Goal: Task Accomplishment & Management: Manage account settings

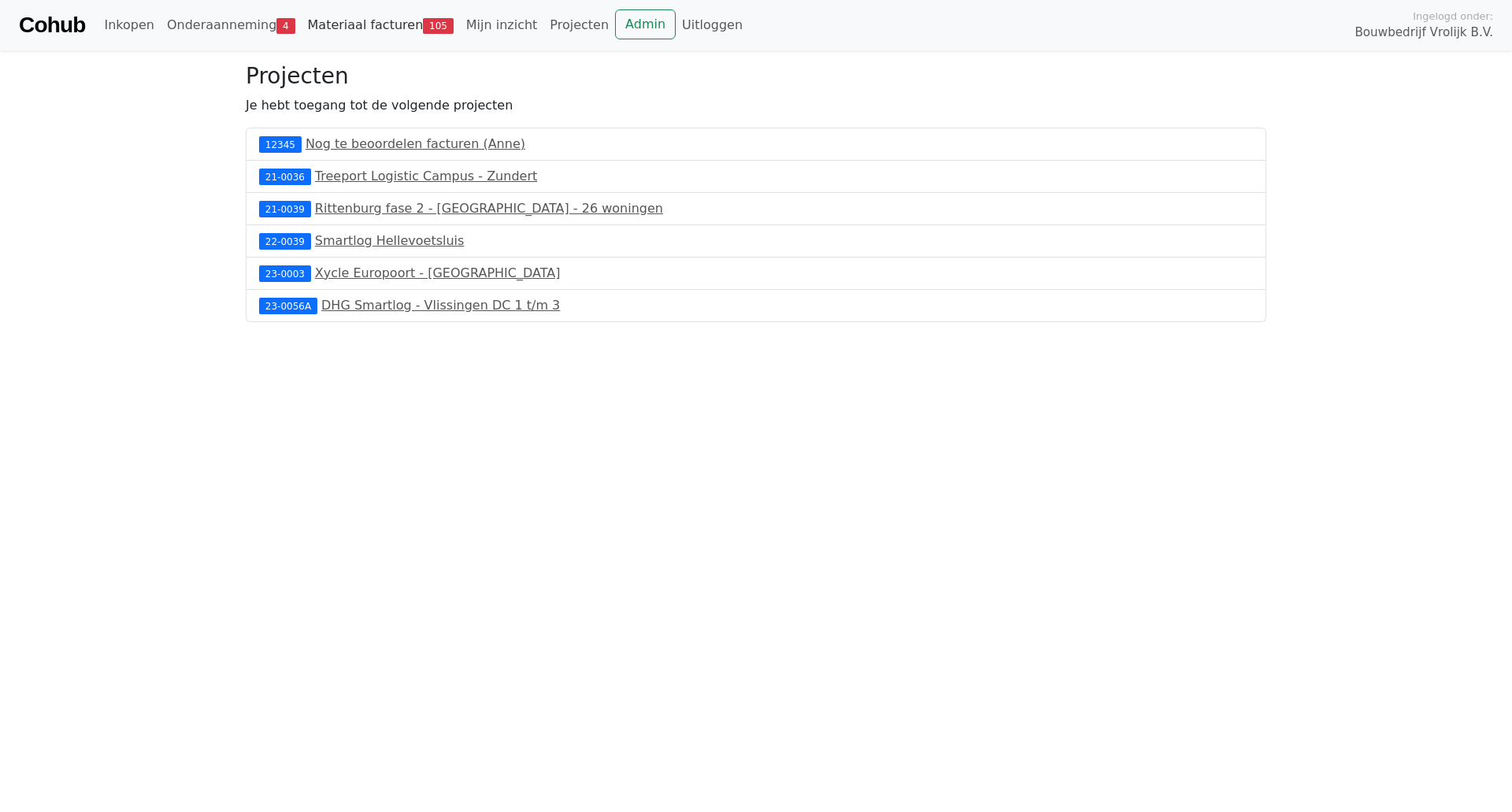
click at [383, 23] on link "Materiaal facturen 105" at bounding box center [381, 25] width 158 height 32
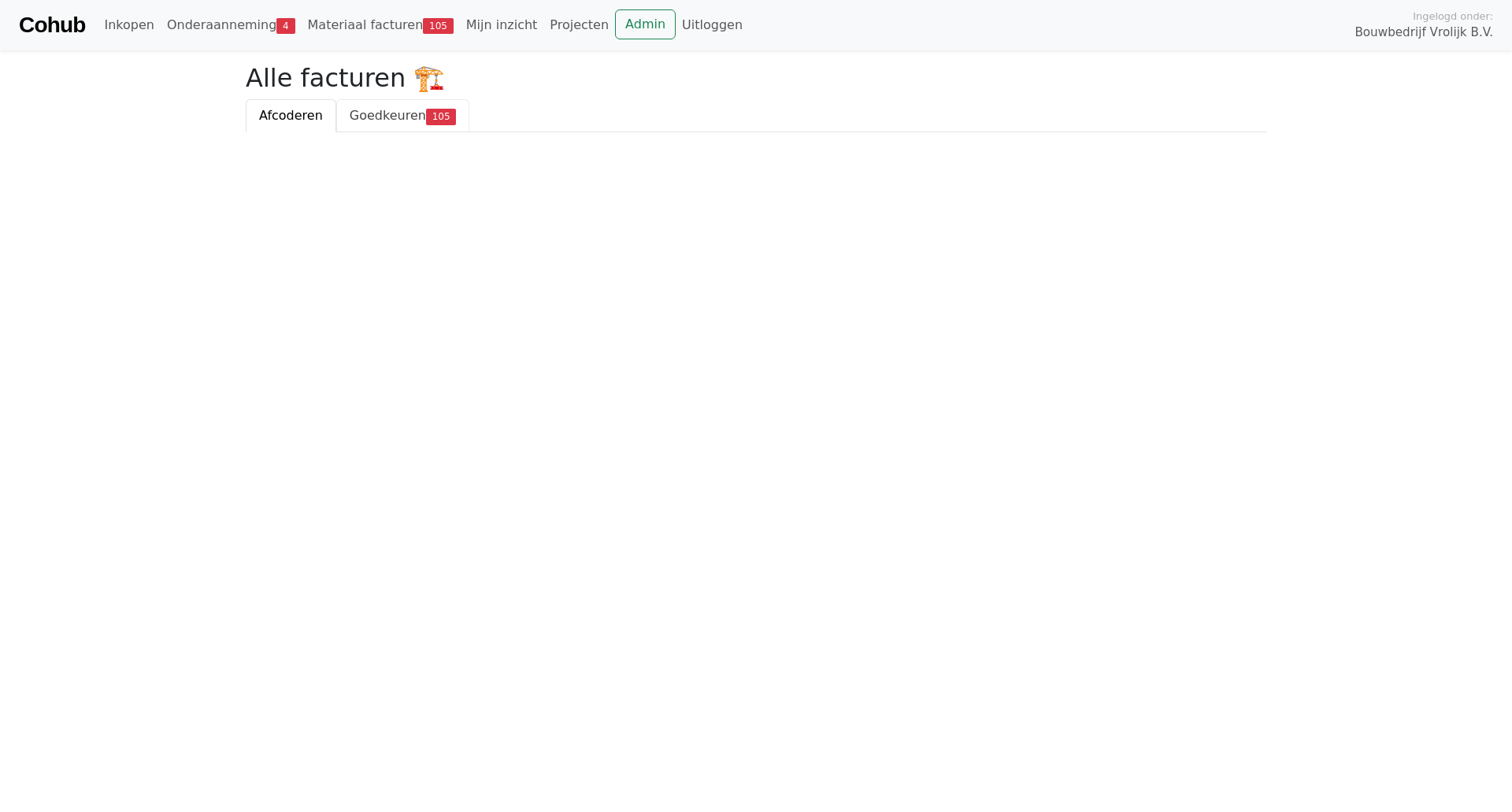
click at [426, 118] on span "105" at bounding box center [441, 117] width 31 height 16
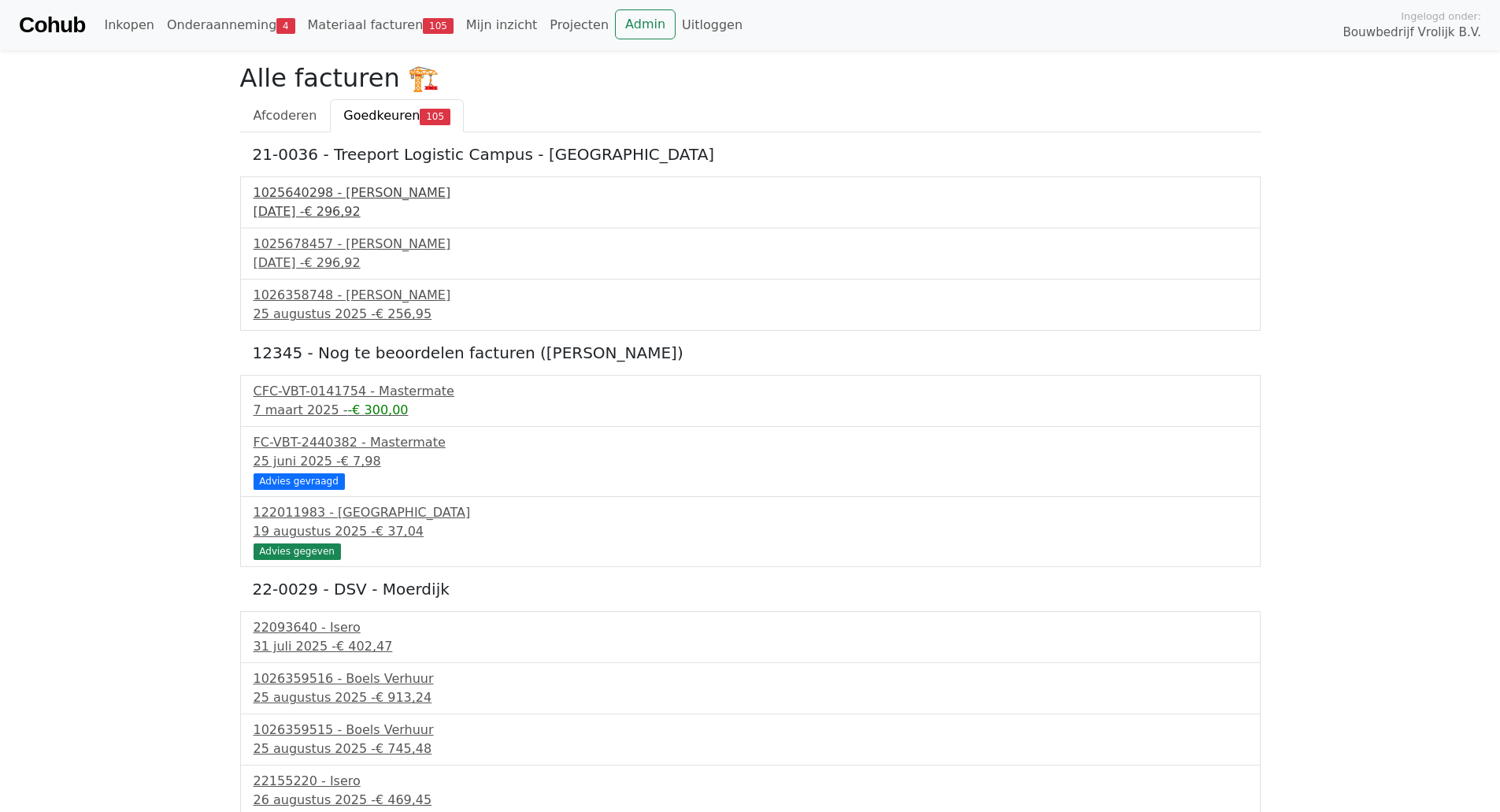
click at [398, 202] on div "16 december 2024 - € 296,92" at bounding box center [750, 211] width 993 height 19
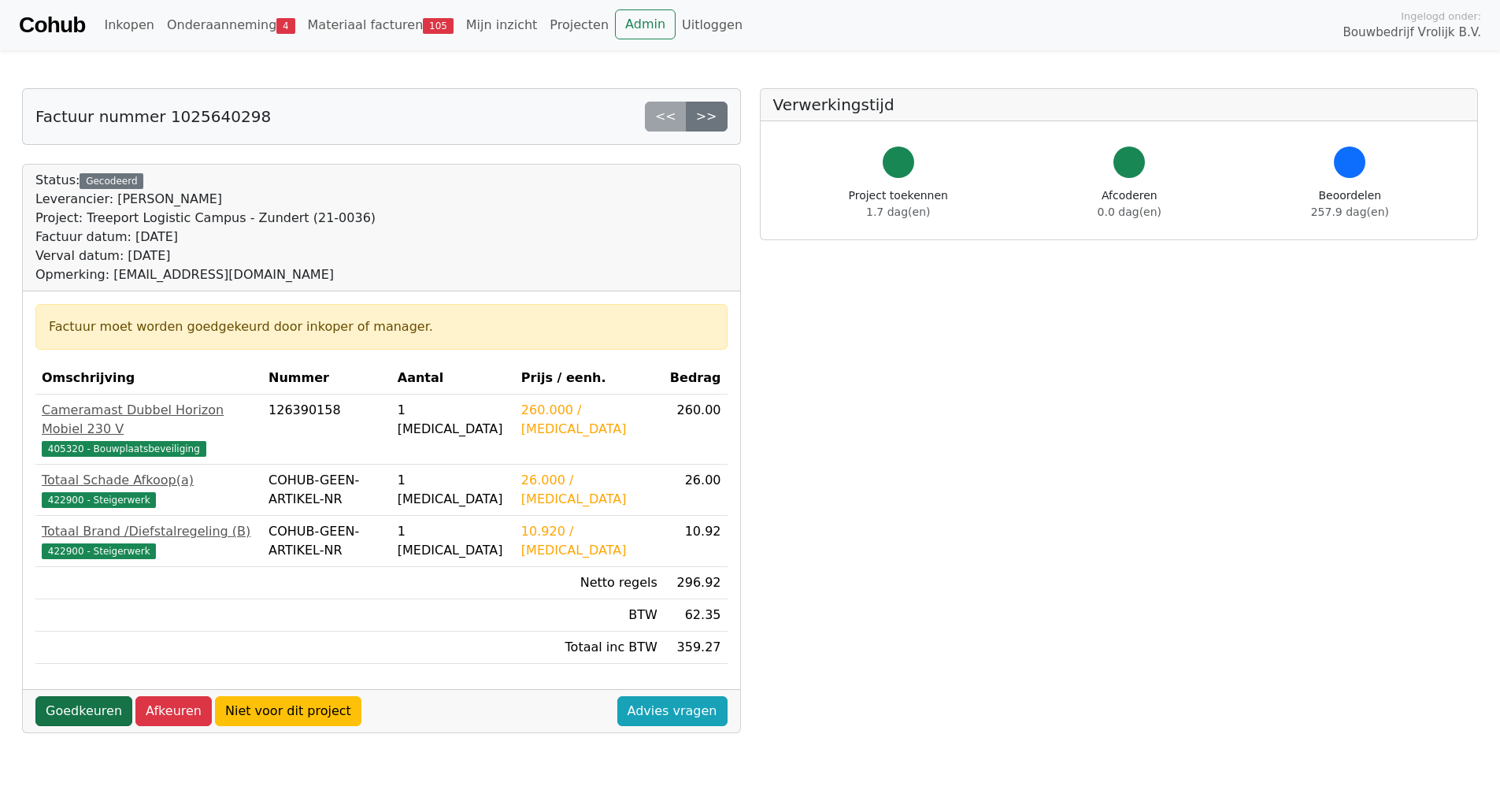
click at [72, 696] on link "Goedkeuren" at bounding box center [84, 710] width 97 height 30
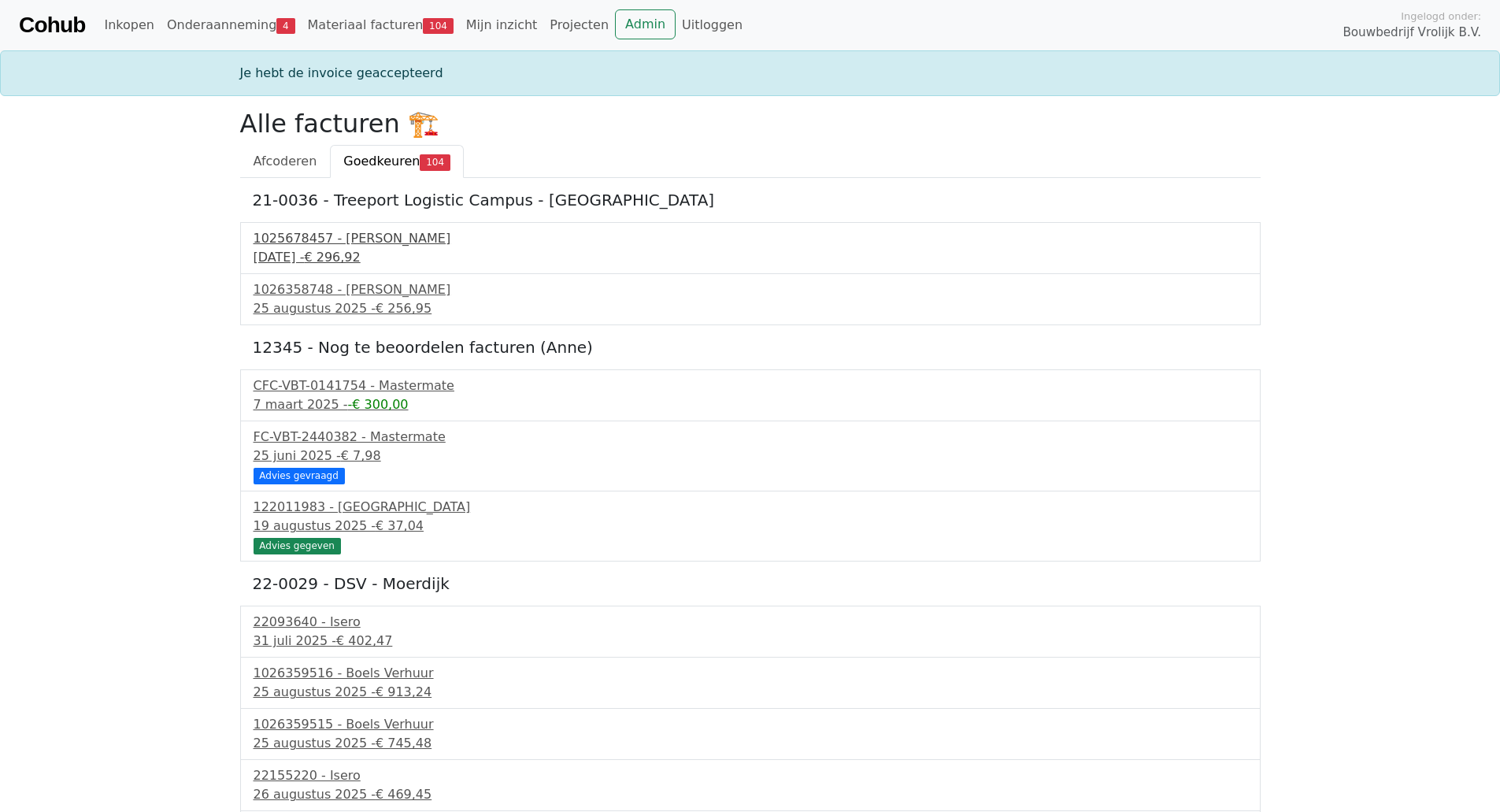
click at [357, 238] on div "1025678457 - Boels Verhuur" at bounding box center [750, 239] width 993 height 19
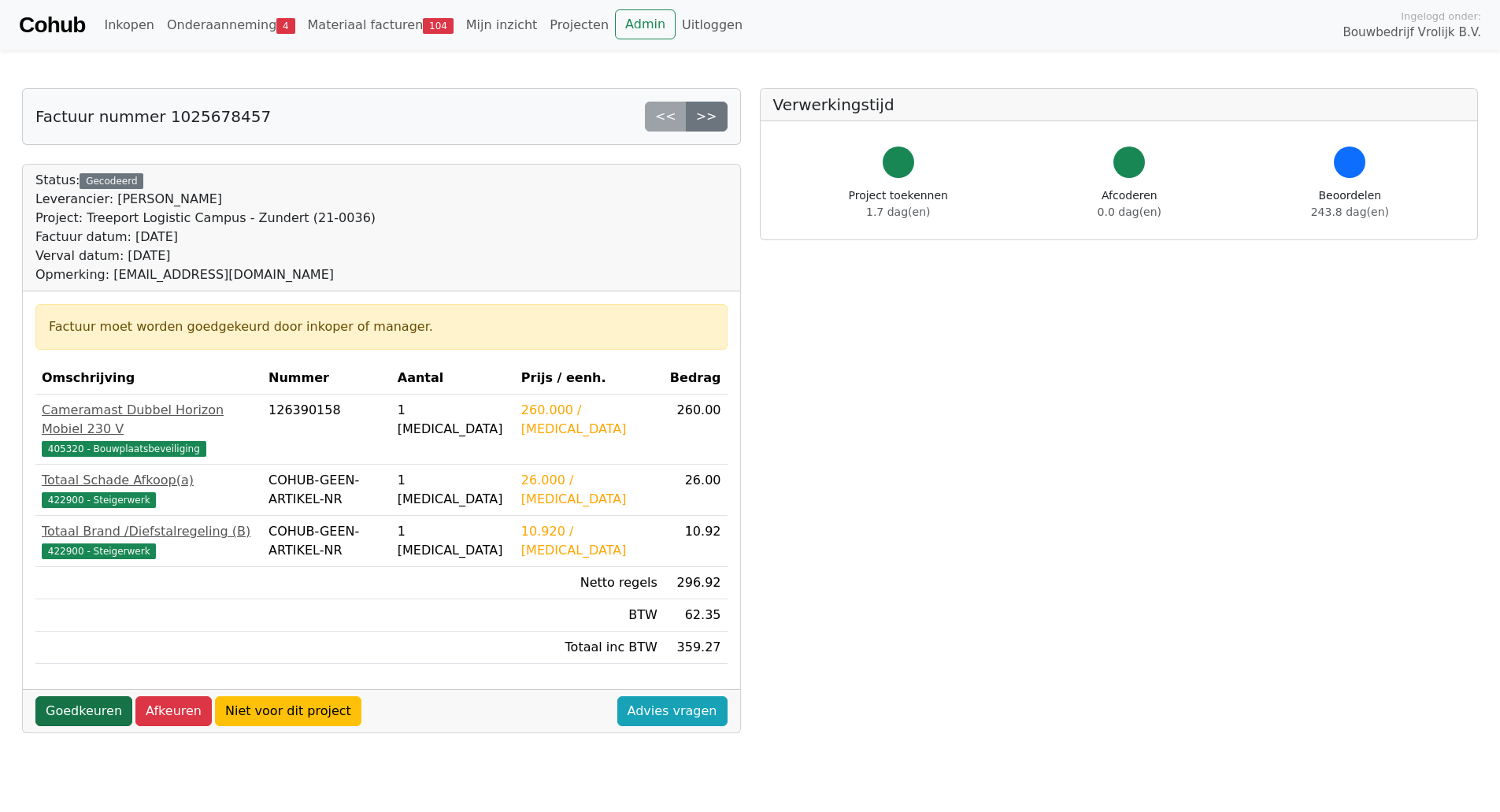
click at [70, 695] on link "Goedkeuren" at bounding box center [84, 710] width 97 height 30
